Goal: Transaction & Acquisition: Book appointment/travel/reservation

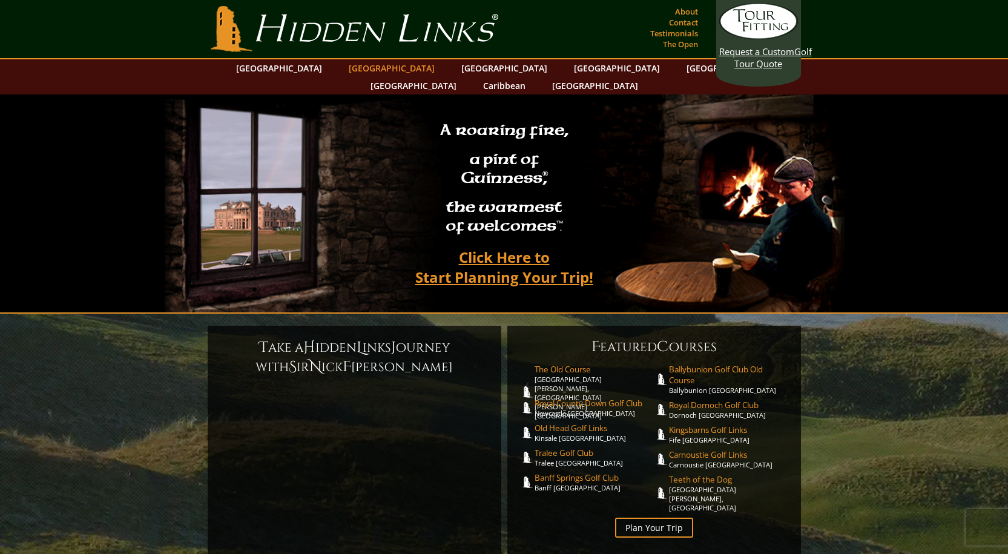
click at [382, 65] on link "[GEOGRAPHIC_DATA]" at bounding box center [392, 68] width 98 height 18
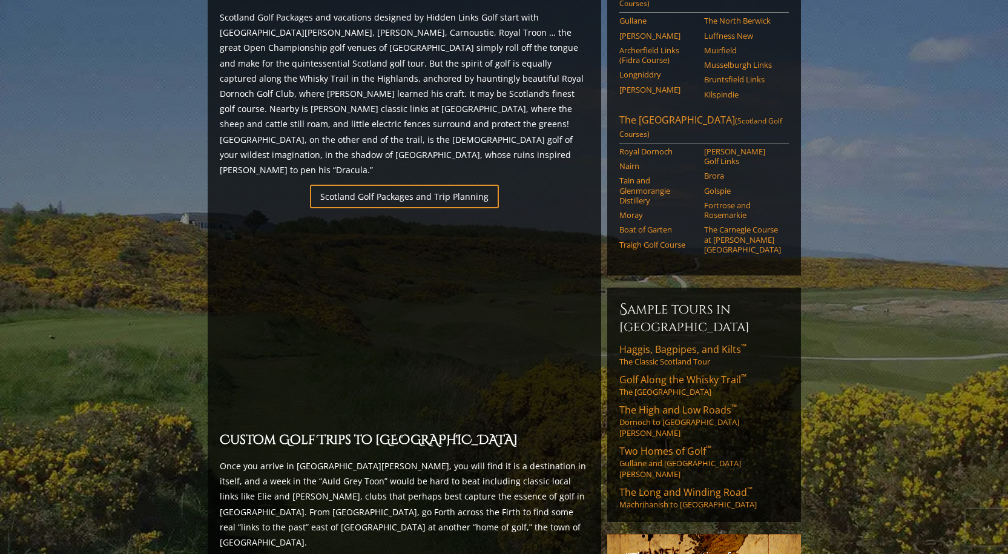
scroll to position [727, 0]
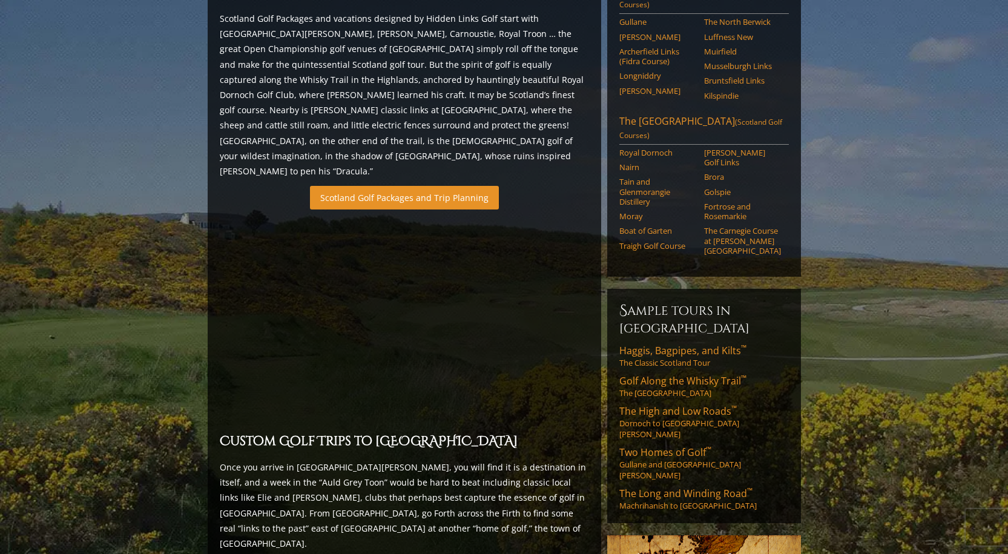
click at [454, 186] on link "Scotland Golf Packages and Trip Planning" at bounding box center [404, 198] width 189 height 24
